Goal: Task Accomplishment & Management: Manage account settings

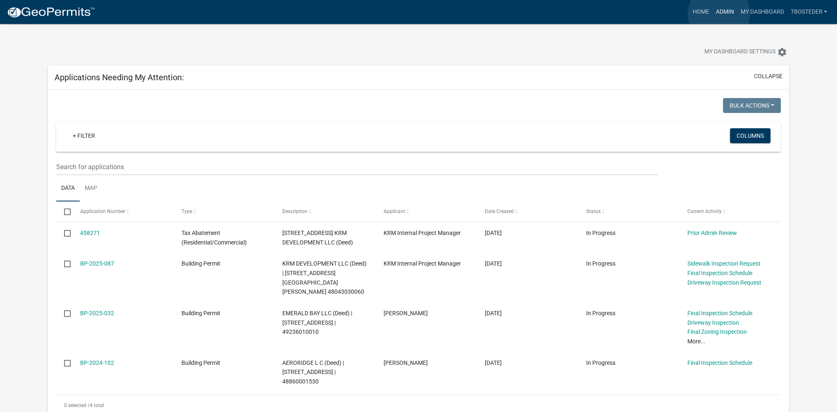
click at [719, 14] on link "Admin" at bounding box center [725, 12] width 25 height 16
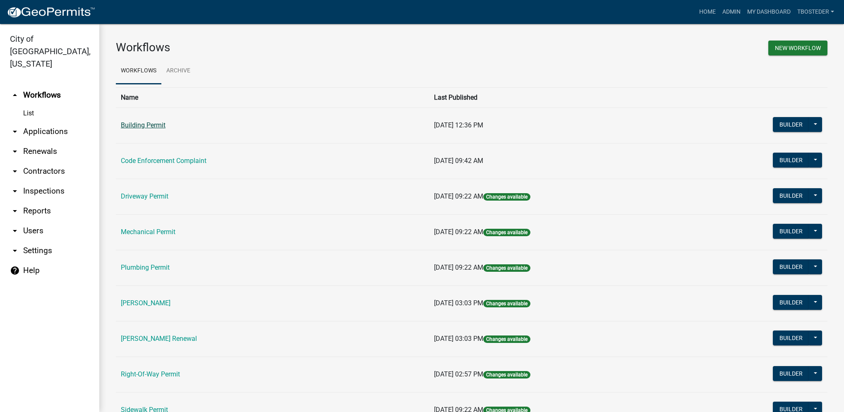
click at [145, 123] on link "Building Permit" at bounding box center [143, 125] width 45 height 8
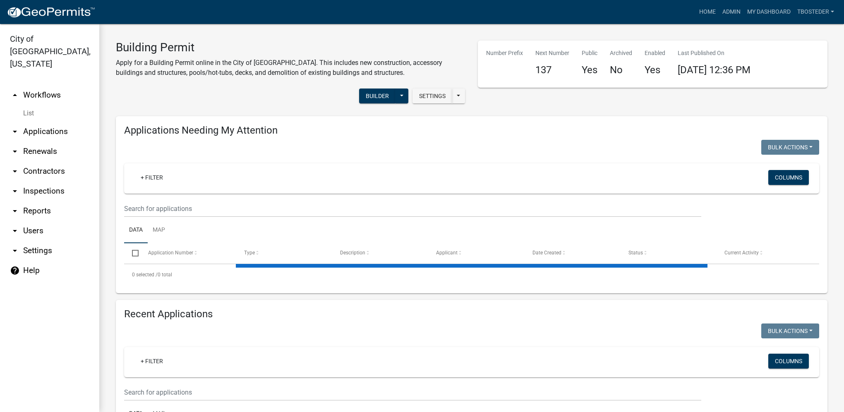
select select "1: 25"
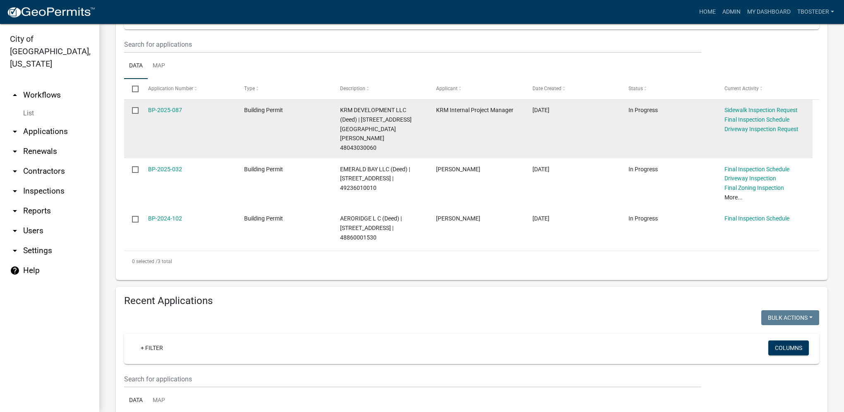
scroll to position [165, 0]
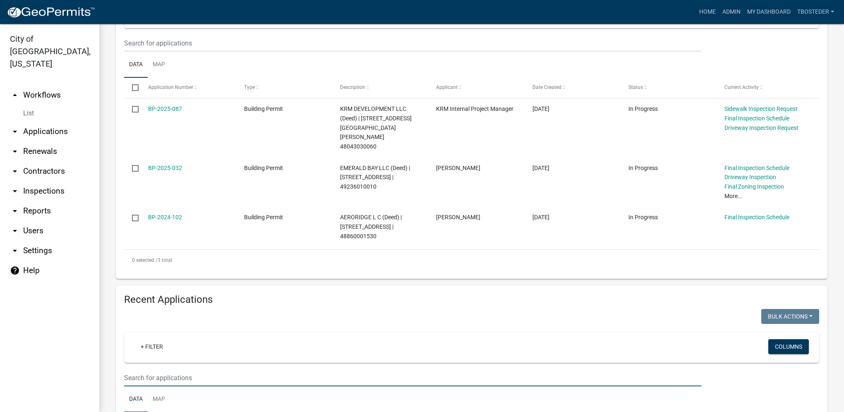
click at [187, 369] on input "text" at bounding box center [412, 377] width 577 height 17
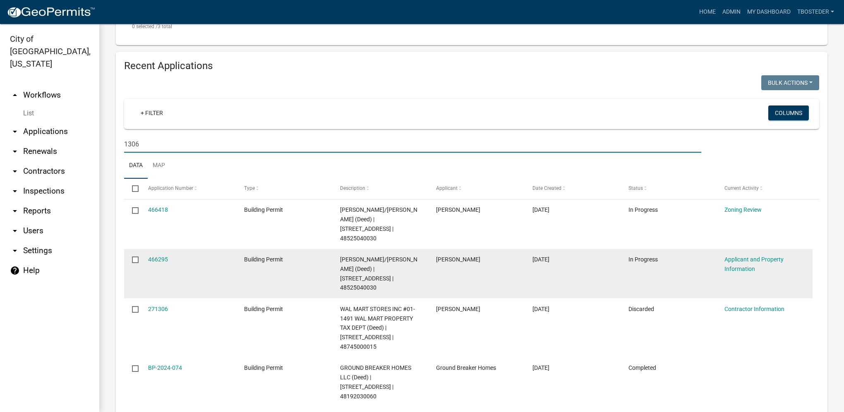
scroll to position [414, 0]
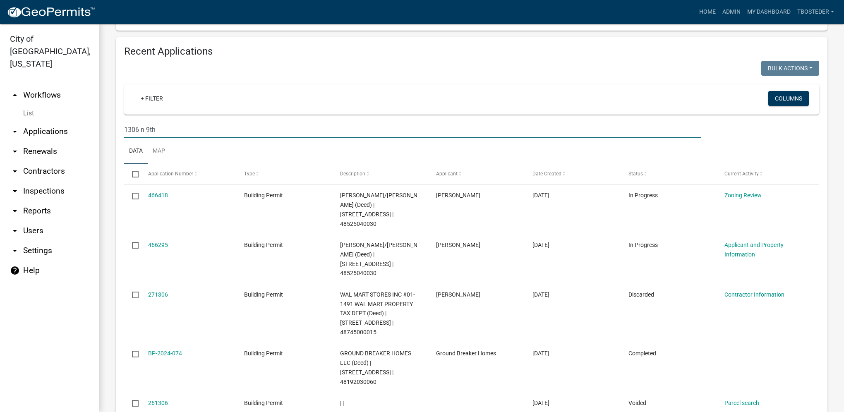
type input "1306 n 9th"
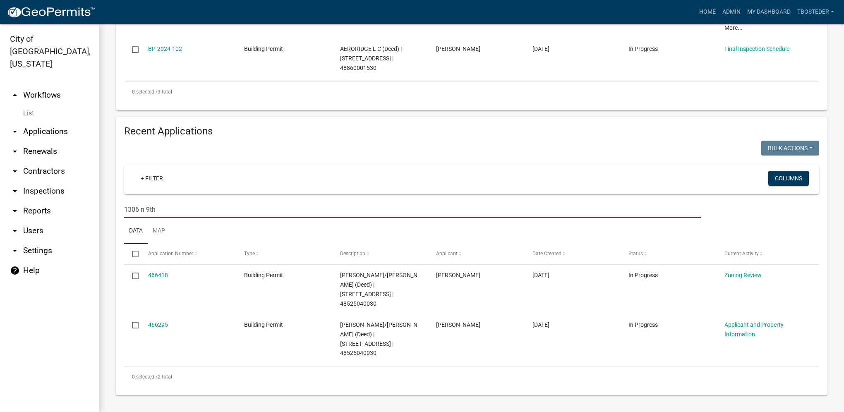
scroll to position [296, 0]
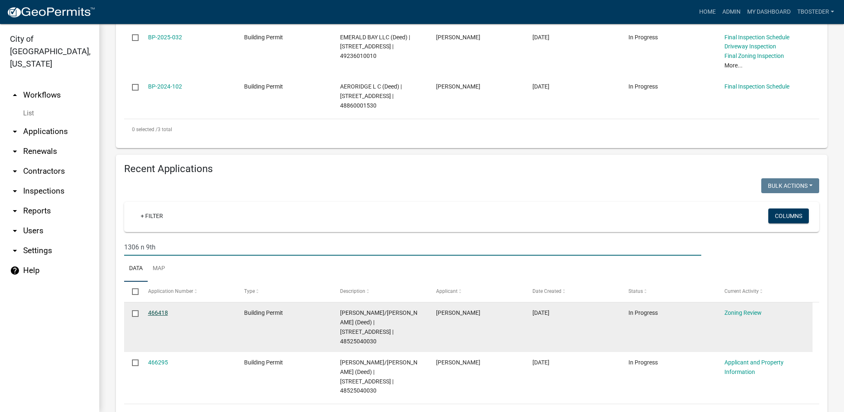
click at [164, 309] on link "466418" at bounding box center [158, 312] width 20 height 7
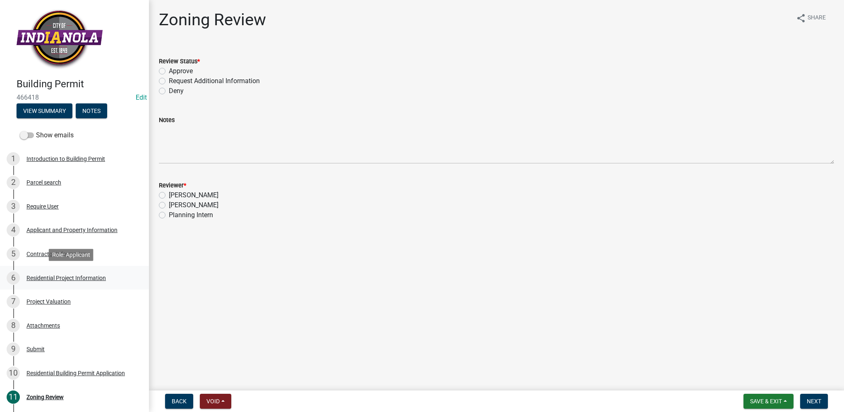
click at [83, 284] on div "6 Residential Project Information" at bounding box center [71, 277] width 129 height 13
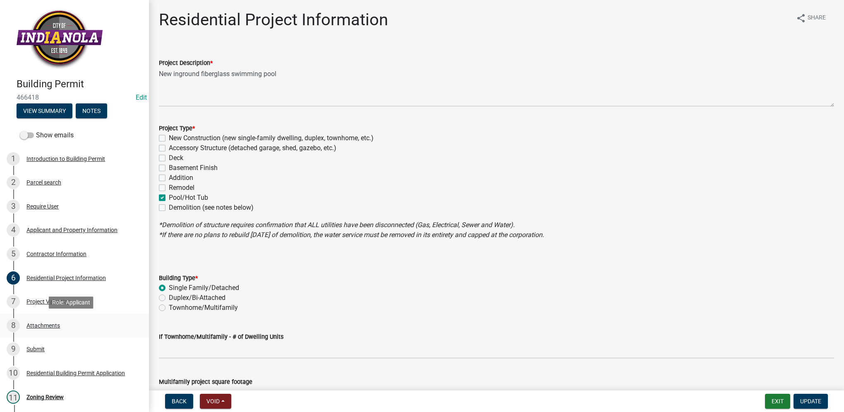
click at [117, 328] on div "8 Attachments" at bounding box center [71, 325] width 129 height 13
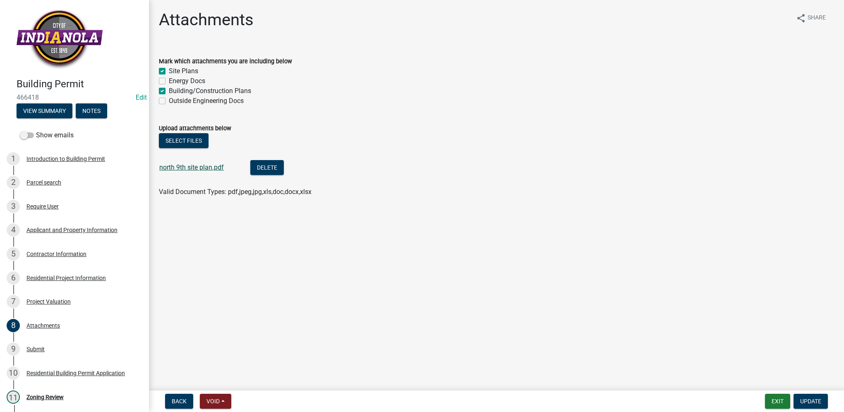
click at [206, 167] on link "north 9th site plan.pdf" at bounding box center [191, 167] width 65 height 8
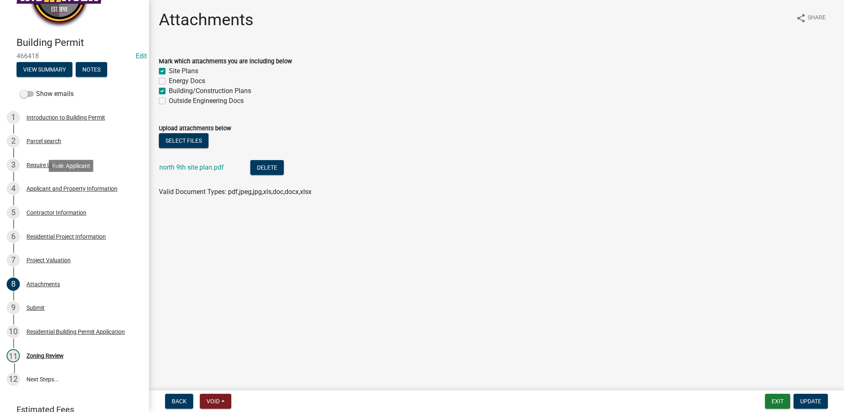
click at [56, 187] on div "Applicant and Property Information" at bounding box center [71, 189] width 91 height 6
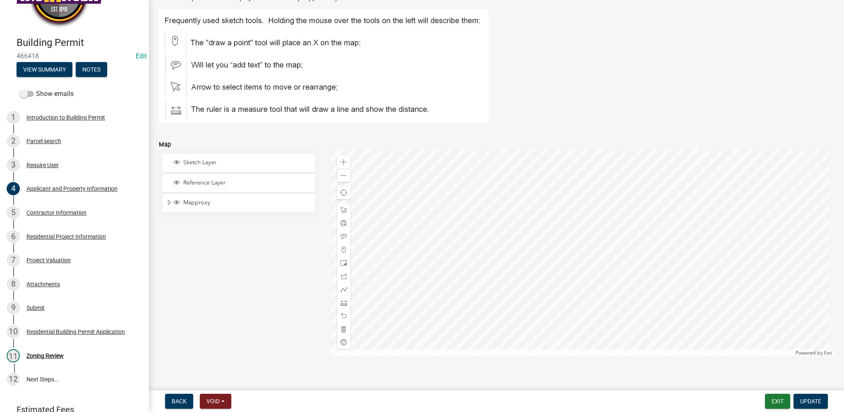
scroll to position [1038, 0]
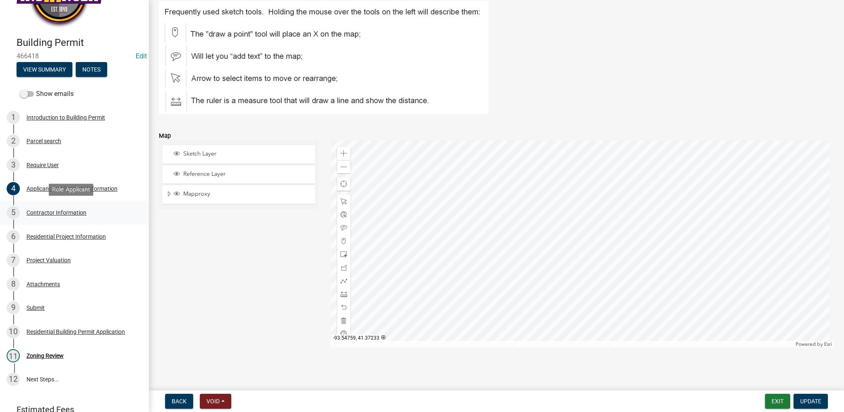
click at [71, 216] on div "5 Contractor Information" at bounding box center [71, 212] width 129 height 13
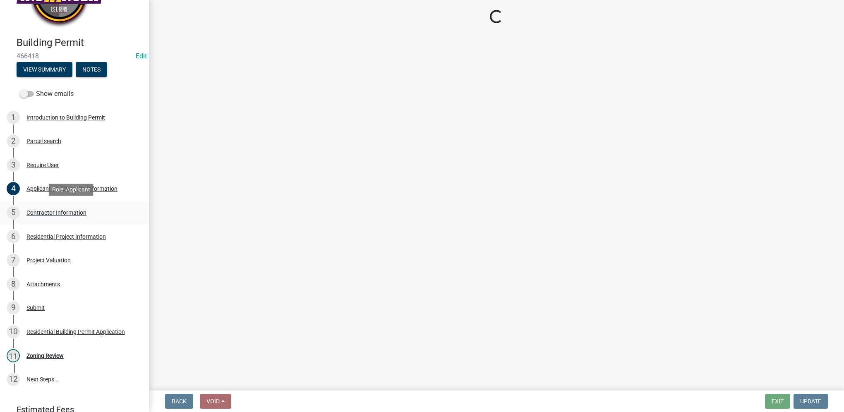
scroll to position [0, 0]
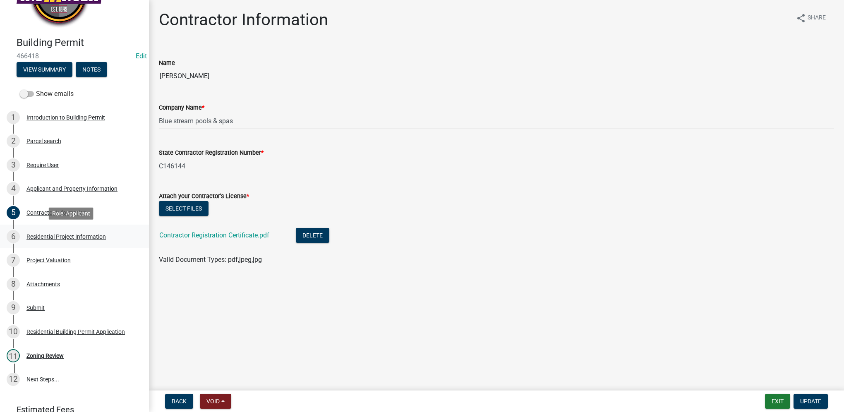
click at [84, 238] on div "Residential Project Information" at bounding box center [65, 237] width 79 height 6
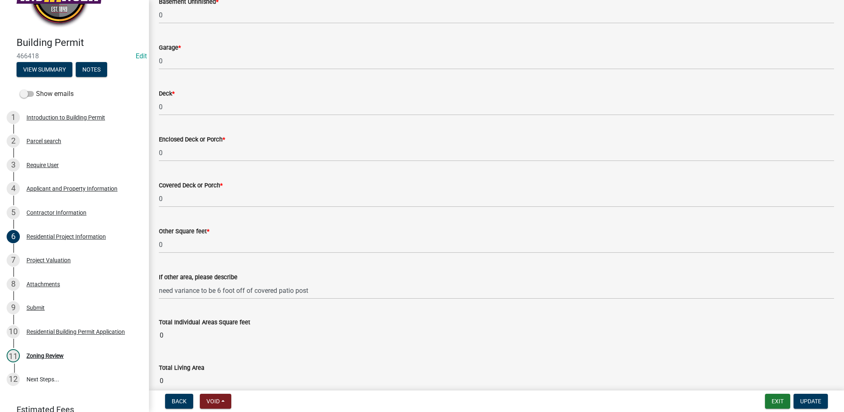
scroll to position [657, 0]
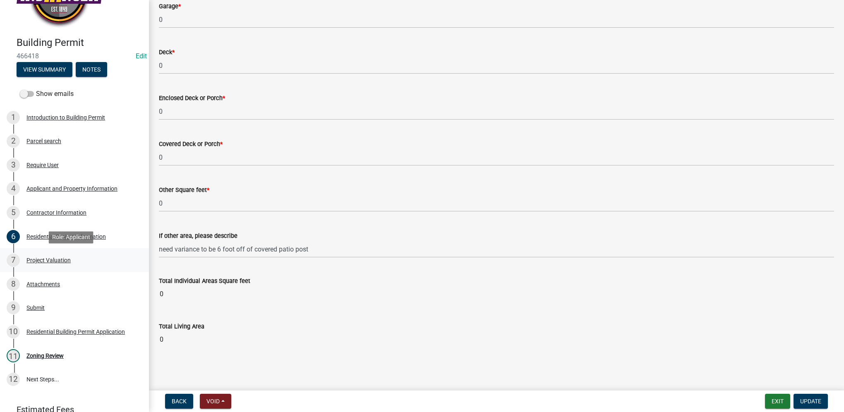
click at [94, 260] on div "7 Project Valuation" at bounding box center [71, 260] width 129 height 13
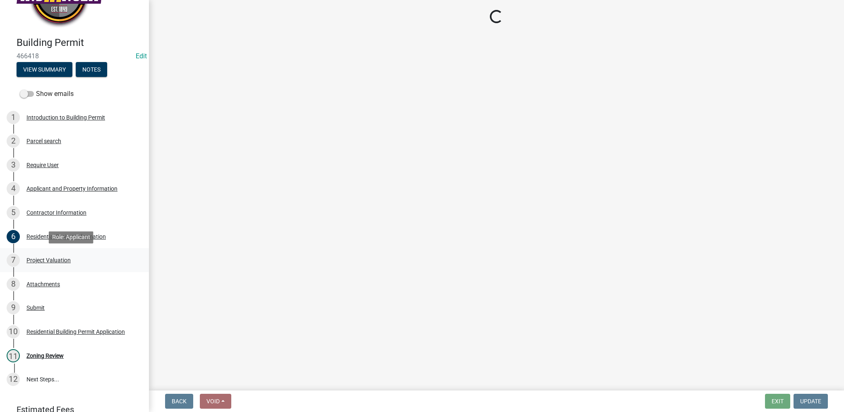
scroll to position [0, 0]
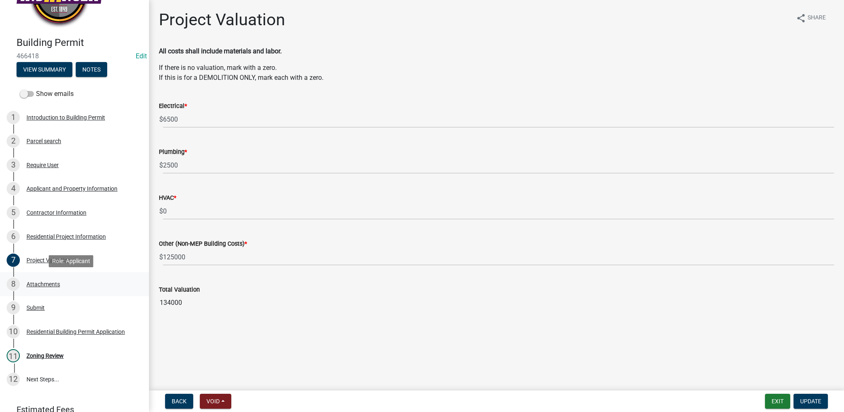
click at [76, 291] on link "8 Attachments" at bounding box center [74, 284] width 149 height 24
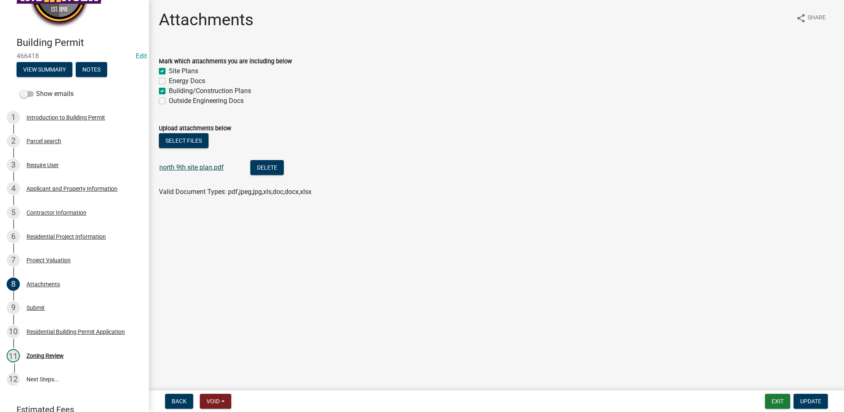
click at [213, 169] on link "north 9th site plan.pdf" at bounding box center [191, 167] width 65 height 8
click at [23, 321] on link "10 Residential Building Permit Application" at bounding box center [74, 332] width 149 height 24
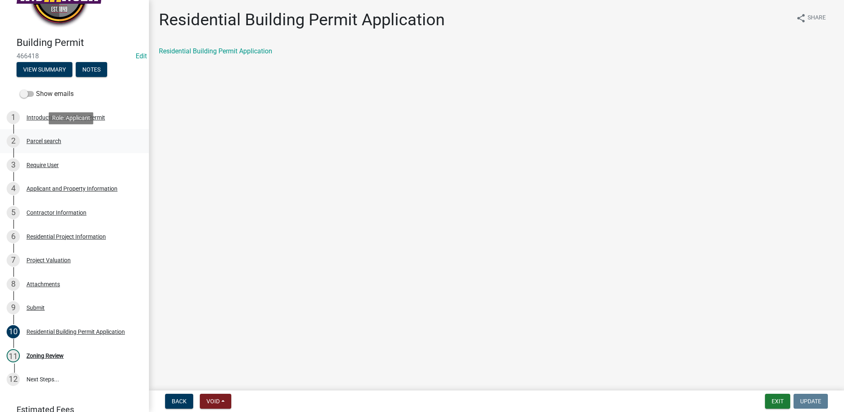
click at [54, 141] on div "Parcel search" at bounding box center [43, 141] width 35 height 6
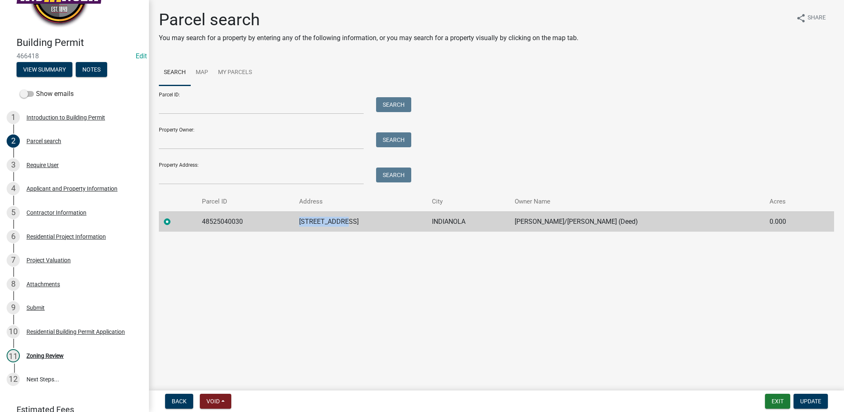
drag, startPoint x: 304, startPoint y: 224, endPoint x: 376, endPoint y: 218, distance: 71.4
click at [376, 218] on td "[STREET_ADDRESS]" at bounding box center [360, 221] width 133 height 20
drag, startPoint x: 376, startPoint y: 218, endPoint x: 347, endPoint y: 221, distance: 28.3
copy td "[STREET_ADDRESS]"
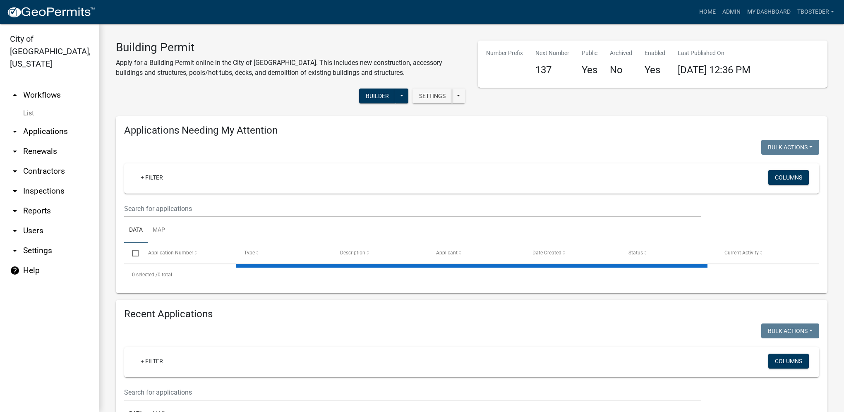
select select "1: 25"
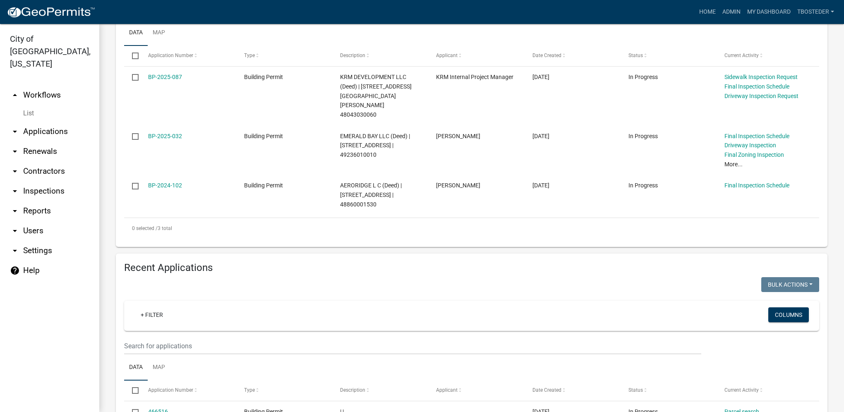
scroll to position [248, 0]
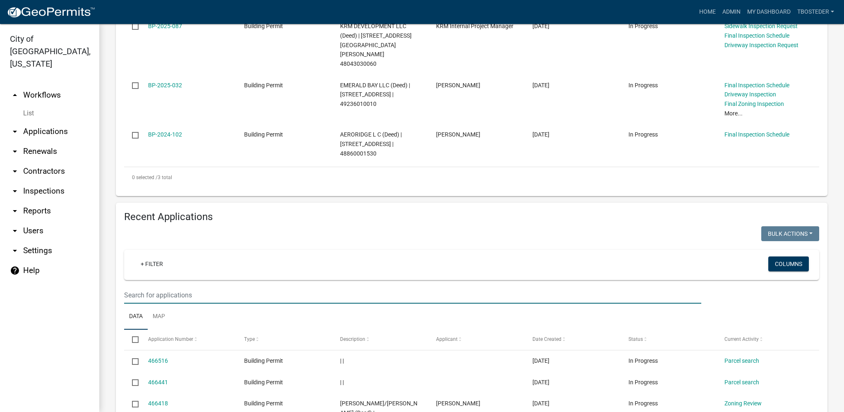
paste input "[STREET_ADDRESS]"
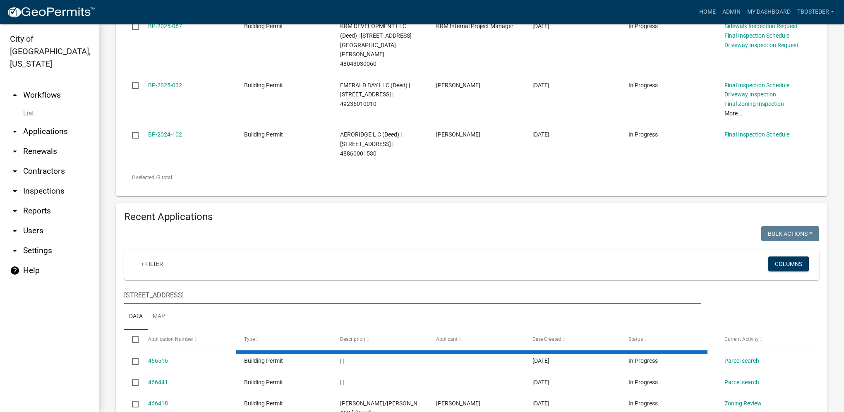
type input "[STREET_ADDRESS]"
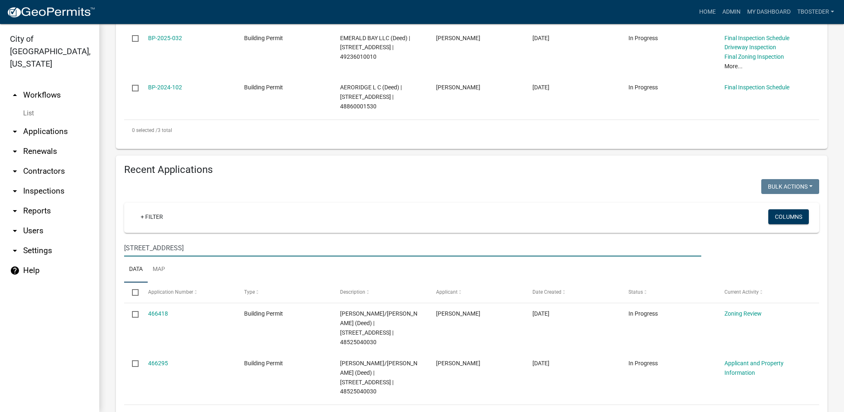
scroll to position [296, 0]
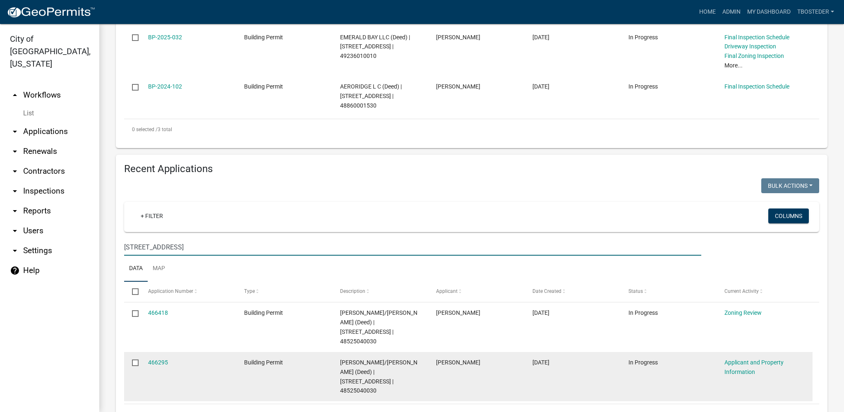
click at [134, 359] on input "checkbox" at bounding box center [134, 361] width 5 height 5
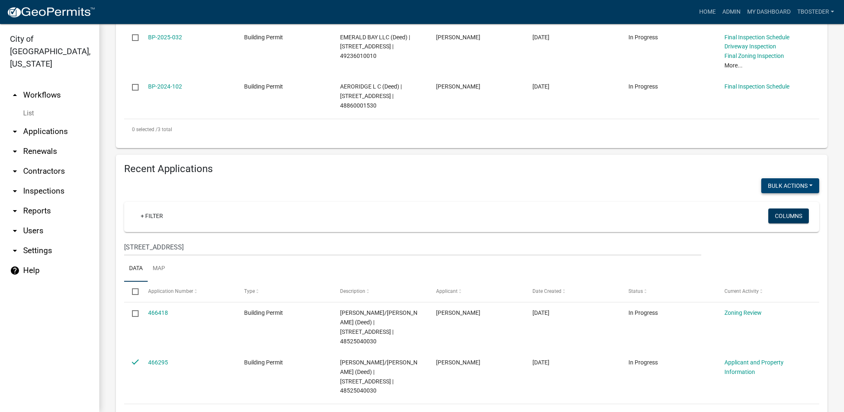
click at [783, 197] on button "Void" at bounding box center [786, 207] width 66 height 20
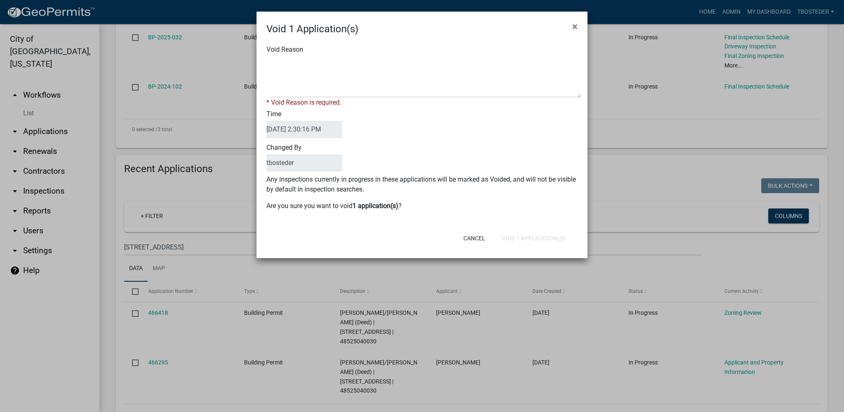
checkbox input "false"
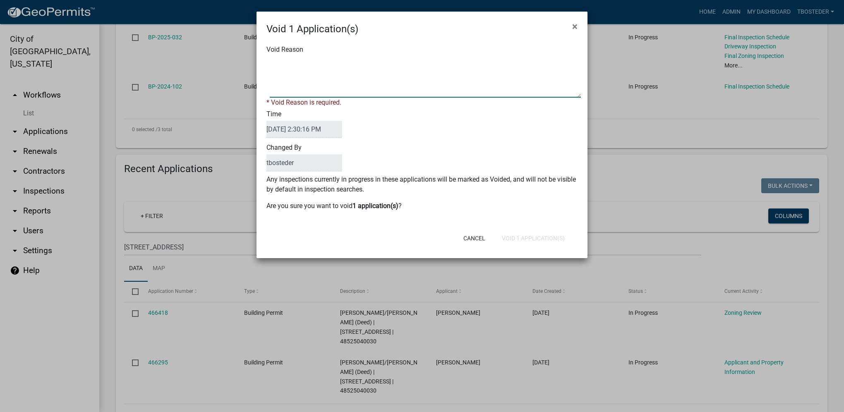
click at [333, 74] on textarea "Void Reason" at bounding box center [425, 76] width 311 height 41
type textarea "duplicate"
click at [527, 234] on button "Void 1 Application(s)" at bounding box center [533, 238] width 76 height 15
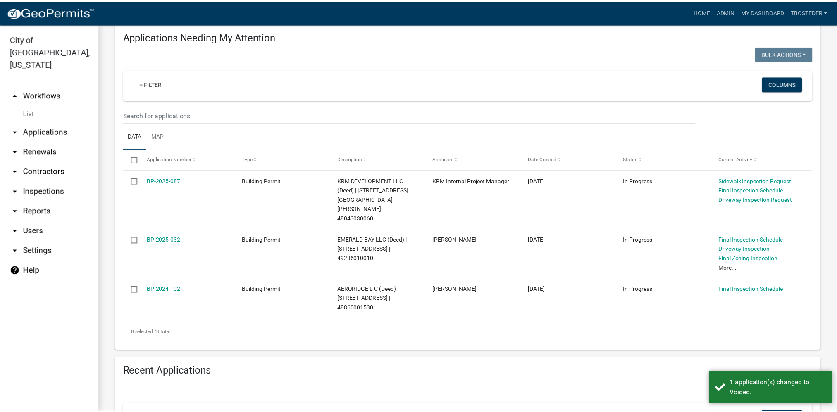
scroll to position [89, 0]
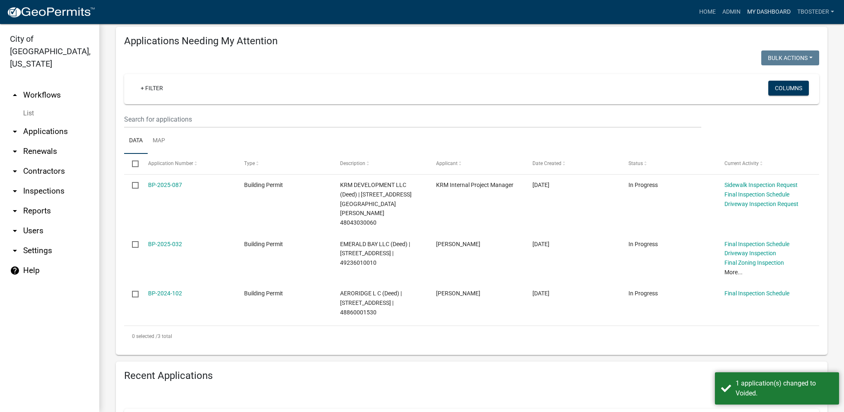
click at [776, 10] on link "My Dashboard" at bounding box center [769, 12] width 50 height 16
